Goal: Find specific page/section: Find specific page/section

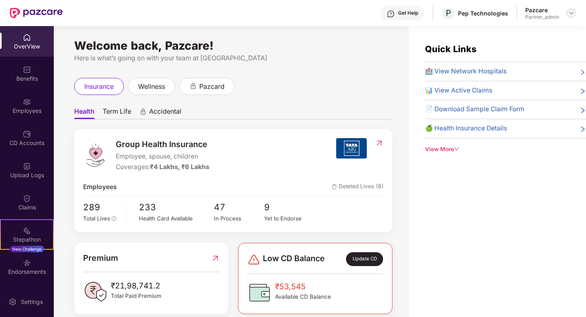
click at [570, 16] on div at bounding box center [571, 13] width 10 height 10
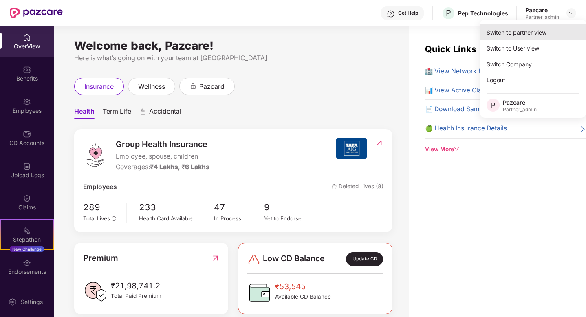
click at [513, 37] on div "Switch to partner view" at bounding box center [533, 32] width 106 height 16
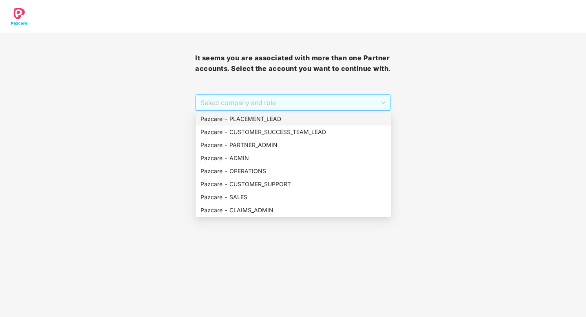
click at [285, 103] on span "Select company and role" at bounding box center [292, 102] width 185 height 15
click at [249, 147] on div "Pazcare - PARTNER_ADMIN" at bounding box center [292, 145] width 185 height 9
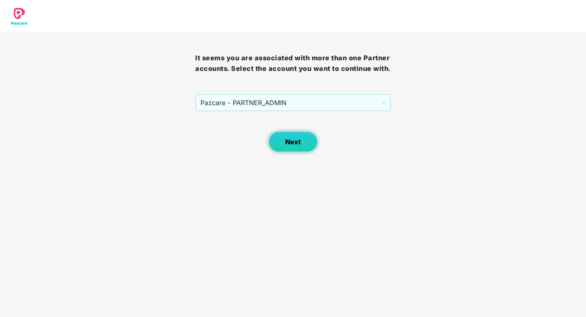
click at [300, 147] on button "Next" at bounding box center [292, 142] width 49 height 20
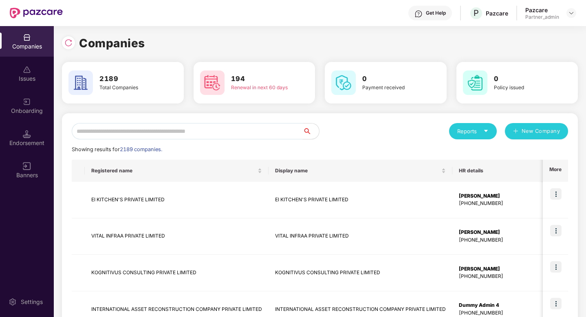
click at [176, 134] on input "text" at bounding box center [187, 131] width 231 height 16
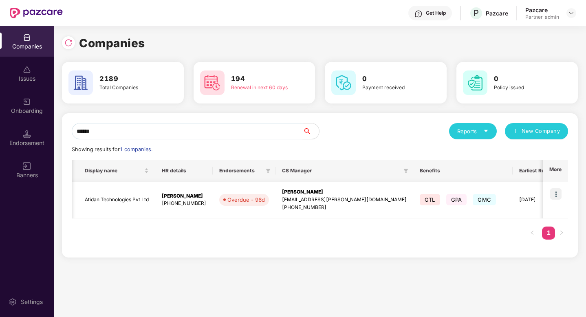
scroll to position [0, 208]
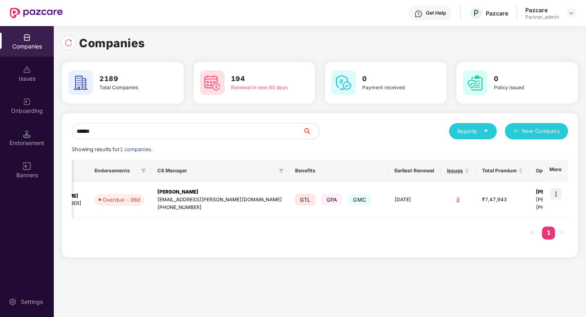
type input "******"
click at [560, 194] on img at bounding box center [555, 193] width 11 height 11
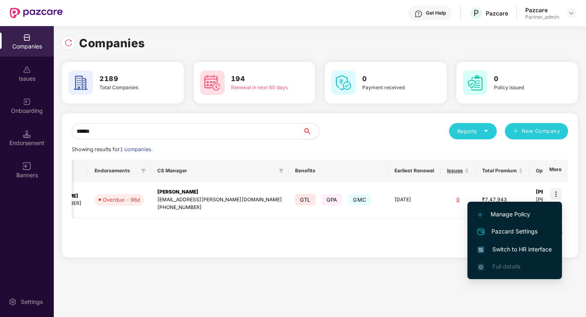
click at [527, 249] on span "Switch to HR interface" at bounding box center [515, 249] width 74 height 9
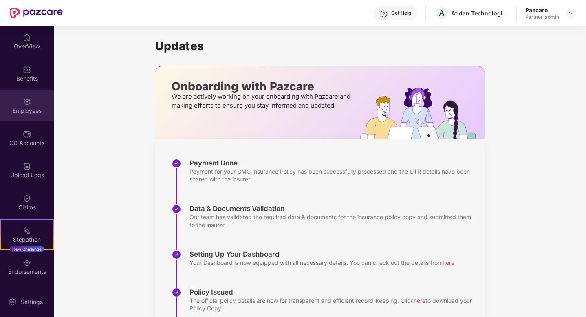
click at [24, 98] on img at bounding box center [27, 102] width 8 height 8
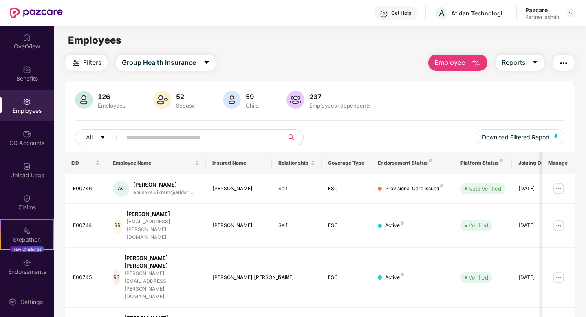
click at [176, 141] on input "text" at bounding box center [199, 137] width 146 height 12
paste input "******"
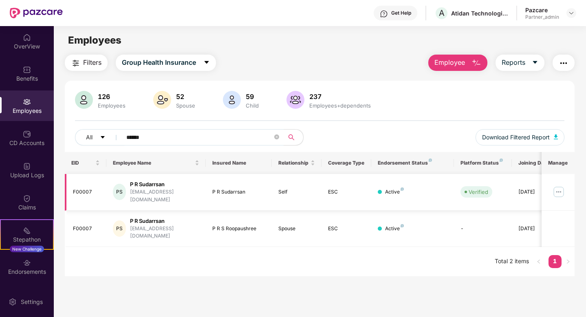
type input "******"
click at [559, 188] on img at bounding box center [558, 191] width 13 height 13
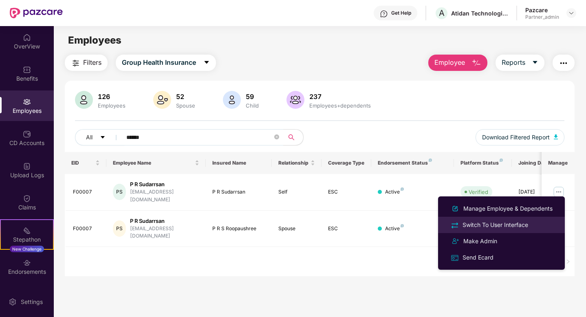
click at [517, 224] on div "Switch To User Interface" at bounding box center [495, 224] width 69 height 9
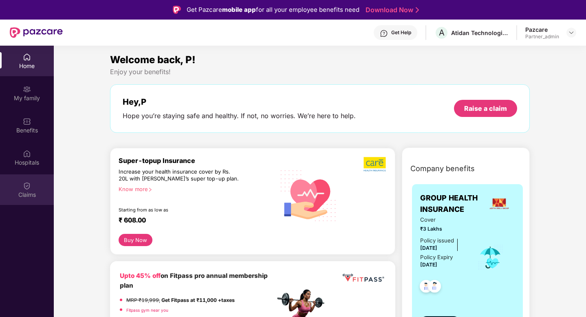
click at [20, 192] on div "Claims" at bounding box center [27, 195] width 54 height 8
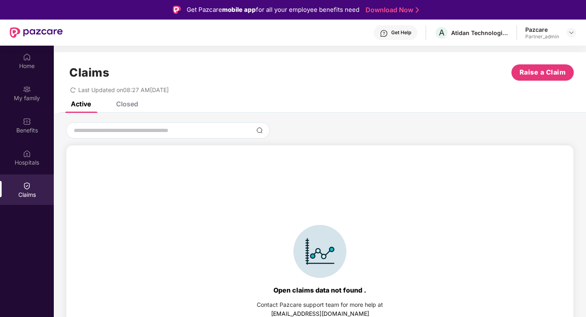
click at [131, 104] on div "Closed" at bounding box center [127, 104] width 22 height 8
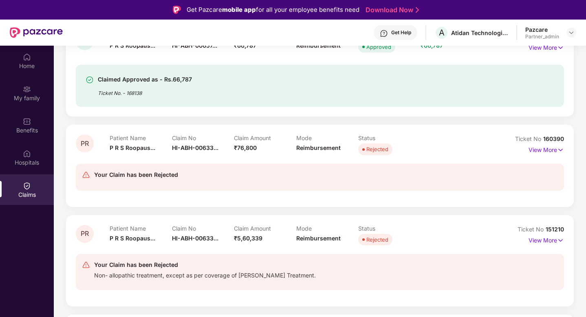
scroll to position [125, 0]
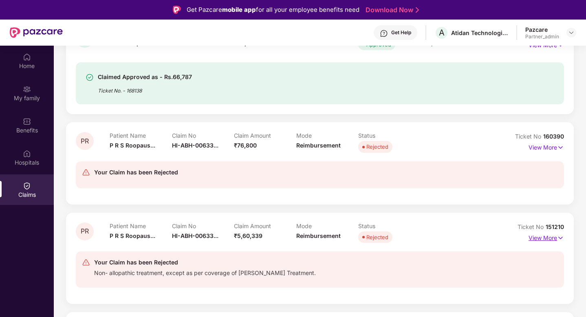
click at [559, 238] on img at bounding box center [560, 237] width 7 height 9
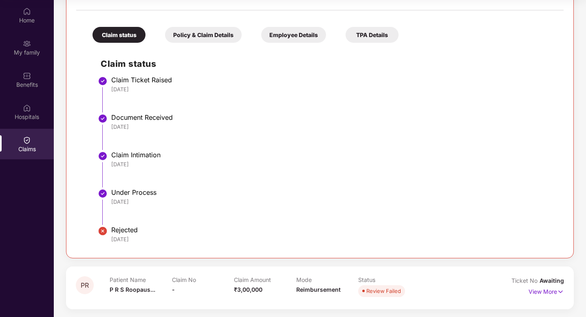
scroll to position [345, 0]
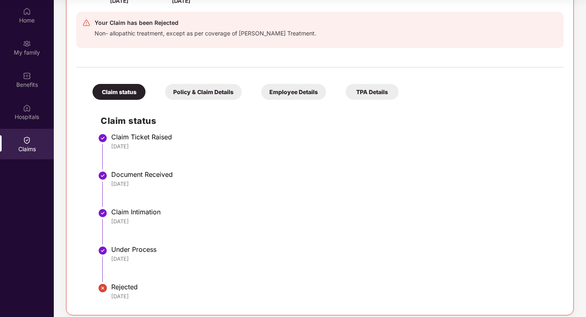
click at [217, 91] on div "Policy & Claim Details" at bounding box center [203, 92] width 77 height 16
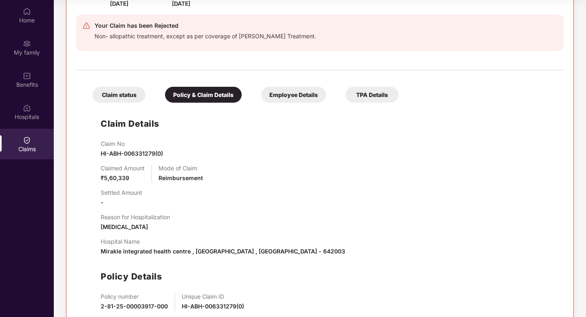
click at [310, 98] on div "Employee Details" at bounding box center [293, 95] width 65 height 16
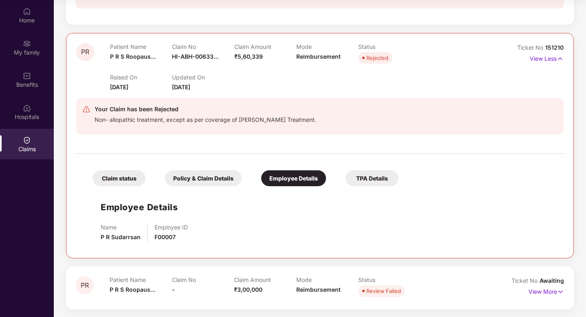
click at [377, 178] on div "TPA Details" at bounding box center [371, 178] width 53 height 16
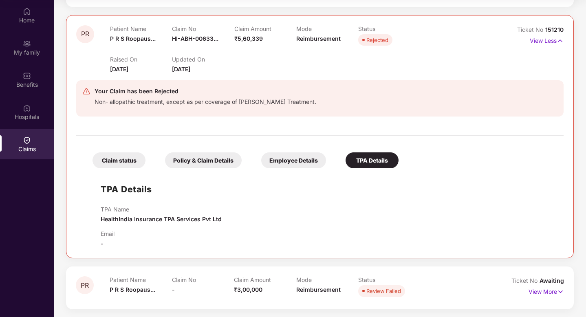
scroll to position [194, 0]
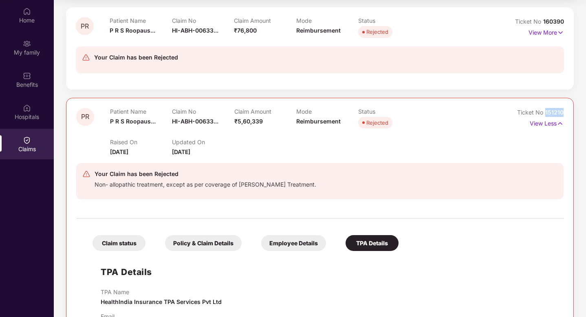
drag, startPoint x: 567, startPoint y: 112, endPoint x: 545, endPoint y: 112, distance: 22.0
click at [545, 112] on div "PR Patient Name P R S Roopaus... Claim No HI-ABH-00633... Claim Amount ₹5,60,33…" at bounding box center [320, 219] width 508 height 243
copy span "151210"
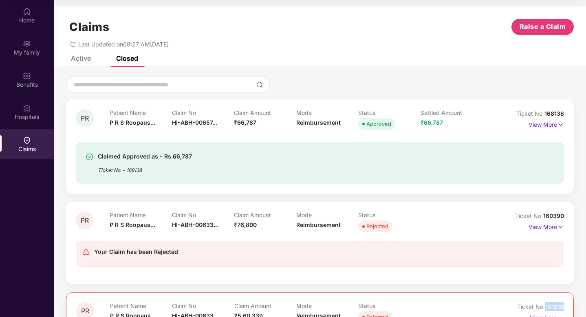
scroll to position [0, 0]
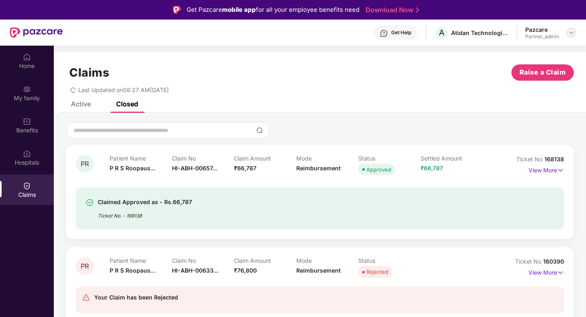
click at [570, 31] on img at bounding box center [571, 32] width 7 height 7
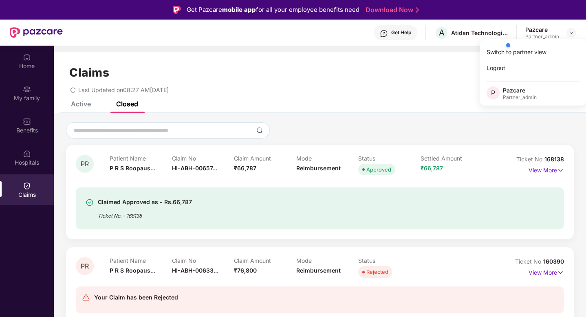
click at [515, 53] on div at bounding box center [542, 45] width 77 height 16
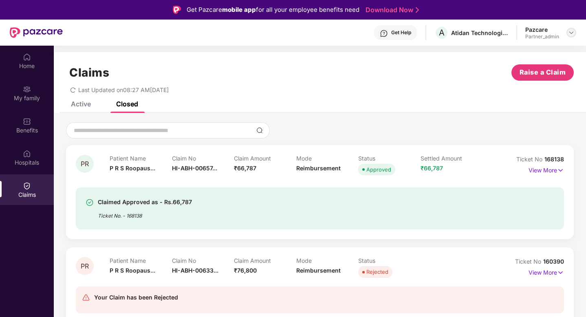
click at [567, 35] on div at bounding box center [571, 33] width 10 height 10
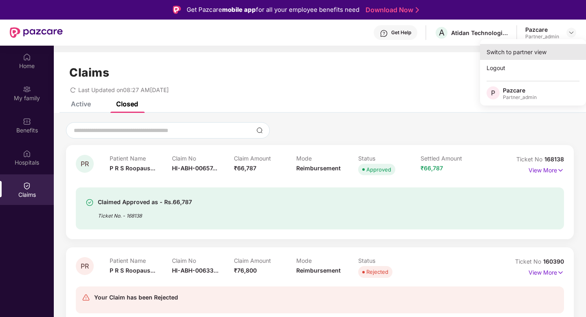
click at [507, 56] on div "Switch to partner view" at bounding box center [533, 52] width 106 height 16
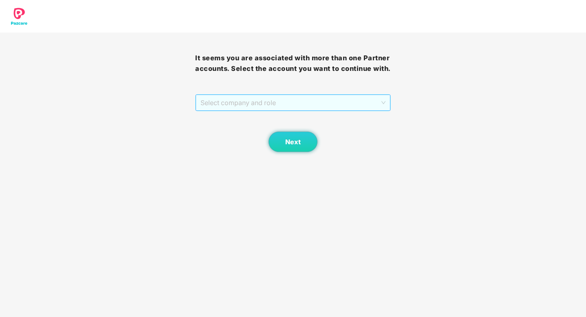
click at [381, 97] on span "Select company and role" at bounding box center [292, 102] width 185 height 15
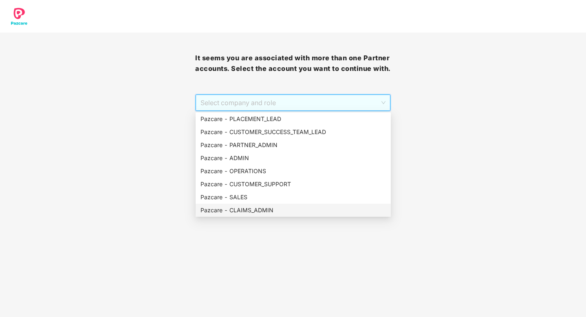
click at [243, 207] on div "Pazcare - CLAIMS_ADMIN" at bounding box center [292, 210] width 185 height 9
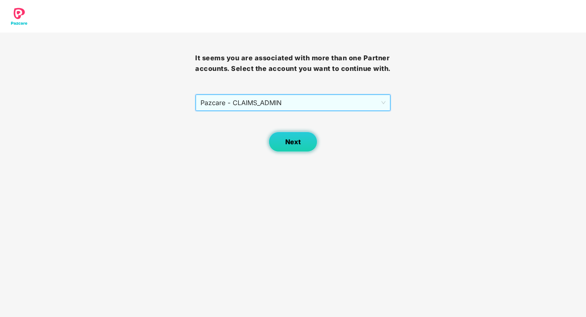
click at [284, 143] on button "Next" at bounding box center [292, 142] width 49 height 20
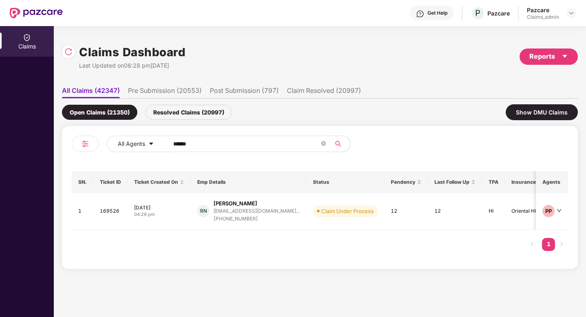
click at [202, 144] on input "******" at bounding box center [246, 144] width 146 height 12
paste input "text"
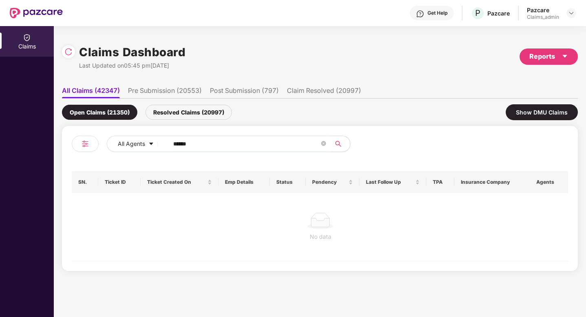
type input "******"
click at [216, 116] on div "Resolved Claims (20997)" at bounding box center [188, 112] width 86 height 15
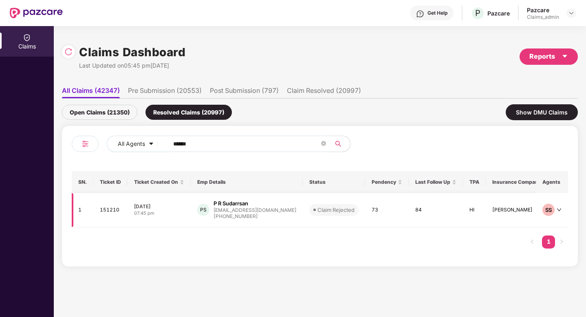
click at [237, 204] on div "P R Sudarrsan" at bounding box center [230, 204] width 35 height 8
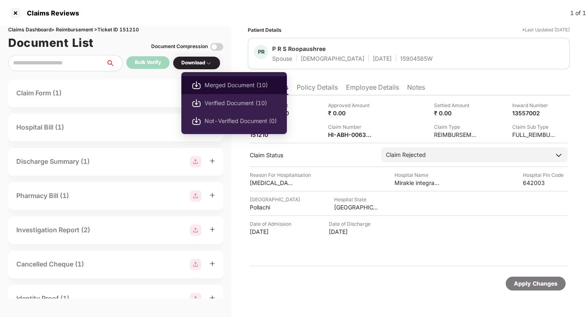
click at [209, 82] on span "Merged Document (10)" at bounding box center [241, 85] width 72 height 9
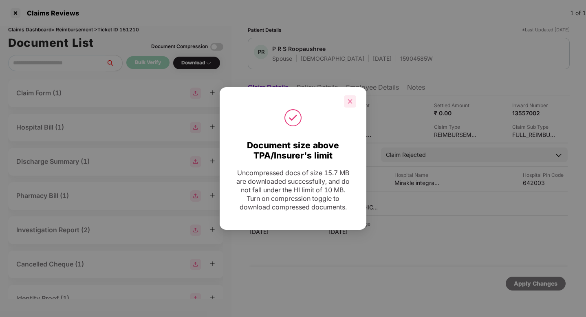
click at [352, 100] on div at bounding box center [350, 101] width 12 height 12
